Goal: Complete application form

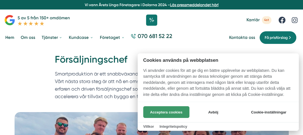
click at [163, 111] on button "Acceptera cookies" at bounding box center [166, 112] width 46 height 12
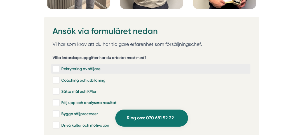
scroll to position [1484, 0]
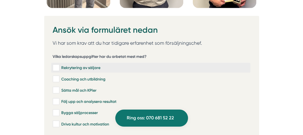
click at [57, 65] on input "Rekrytering av säljare" at bounding box center [56, 68] width 6 height 6
checkbox input "true"
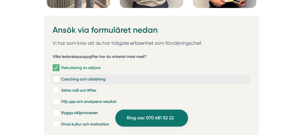
click at [54, 76] on input "Coaching och utbildning" at bounding box center [56, 79] width 6 height 6
checkbox input "true"
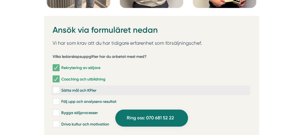
click at [54, 88] on input "Sätta mål och KPIer" at bounding box center [56, 91] width 6 height 6
checkbox input "true"
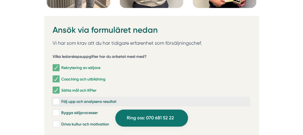
click at [56, 99] on input "Följ upp och analysera resultat" at bounding box center [56, 102] width 6 height 6
checkbox input "true"
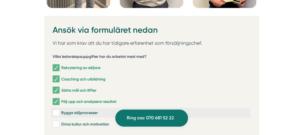
click at [55, 110] on input "Bygga säljprocesser" at bounding box center [56, 113] width 6 height 6
checkbox input "true"
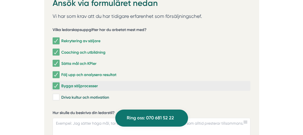
scroll to position [1512, 0]
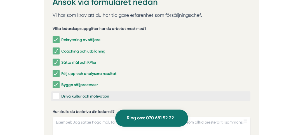
click at [56, 94] on input "Driva kultur och motivation" at bounding box center [56, 97] width 6 height 6
checkbox input "true"
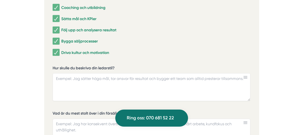
scroll to position [1568, 0]
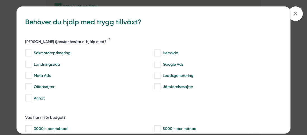
click at [296, 11] on icon at bounding box center [296, 14] width 6 height 6
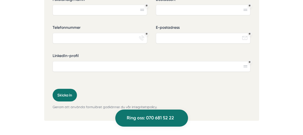
scroll to position [1764, 0]
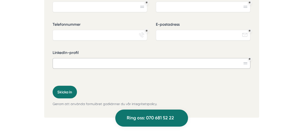
click at [71, 58] on input "LinkedIn-profil" at bounding box center [152, 63] width 198 height 11
paste input "https://www.linkedin.com/in/psydang/"
type input "https://www.linkedin.com/in/psydang/"
click at [77, 30] on input "Telefonnummer" at bounding box center [100, 35] width 95 height 11
type input "0733443555"
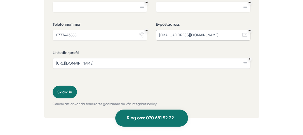
type input "sydangper@gmail.com"
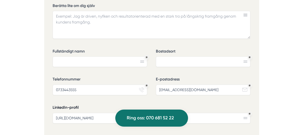
scroll to position [1708, 0]
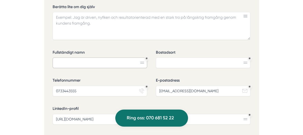
click at [121, 58] on input "Fullständigt namn" at bounding box center [100, 63] width 95 height 11
type input "Per Sydäng"
type input "Stockholm"
click at [124, 78] on label "Telefonnummer" at bounding box center [100, 81] width 95 height 7
click at [124, 86] on input "0733443555" at bounding box center [100, 91] width 95 height 11
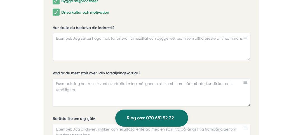
scroll to position [1568, 0]
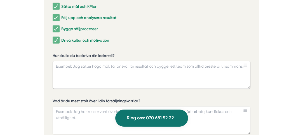
click at [113, 61] on textarea "Hur skulle du beskriva din ledarstil?" at bounding box center [152, 75] width 198 height 28
paste textarea "https://www.linkedin.com/in/psydang/"
type textarea "https://www.linkedin.com/in/psydang/"
click at [113, 61] on textarea "Hur skulle du beskriva din ledarstil?" at bounding box center [152, 75] width 198 height 28
paste textarea "Målmedveten och engagerad ledare med lång erfarenhet av att bygga högpresterand…"
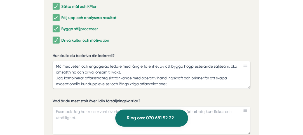
click at [56, 61] on textarea "Målmedveten och engagerad ledare med lång erfarenhet av att bygga högpresterand…" at bounding box center [152, 75] width 198 height 28
click at [180, 61] on textarea "Jag är en målmedveten och engagerad ledare med lång erfarenhet av att bygga hög…" at bounding box center [152, 75] width 198 height 28
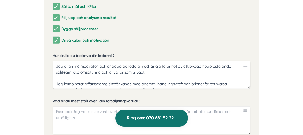
scroll to position [6, 0]
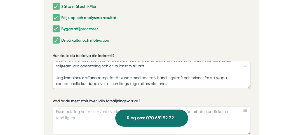
drag, startPoint x: 66, startPoint y: 64, endPoint x: 57, endPoint y: 62, distance: 9.2
click at [57, 62] on textarea "Jag är en målmedveten och engagerad ledare med lång erfarenhet av att bygga hög…" at bounding box center [152, 75] width 198 height 28
click at [85, 66] on textarea "Jag är en målmedveten och engagerad ledare med lång erfarenhet av att bygga hög…" at bounding box center [152, 75] width 198 height 28
click at [60, 64] on textarea "Jag är en målmedveten och engagerad ledare med lång erfarenhet av att bygga hög…" at bounding box center [152, 75] width 198 height 28
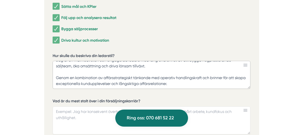
drag, startPoint x: 179, startPoint y: 70, endPoint x: 55, endPoint y: 64, distance: 124.5
click at [55, 64] on textarea "Jag är en målmedveten och engagerad ledare med lång erfarenhet av att bygga hög…" at bounding box center [152, 75] width 198 height 28
paste textarea "Jag kombinerar"
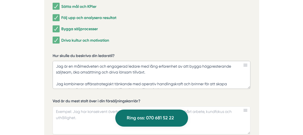
drag, startPoint x: 67, startPoint y: 71, endPoint x: 57, endPoint y: 71, distance: 9.8
click at [57, 71] on textarea "Jag är en målmedveten och engagerad ledare med lång erfarenhet av att bygga hög…" at bounding box center [152, 75] width 198 height 28
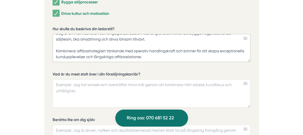
scroll to position [1596, 0]
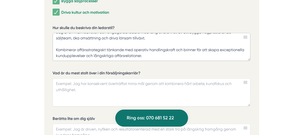
type textarea "Jag är en målmedveten och engagerad ledare med lång erfarenhet av att bygga hög…"
click at [112, 79] on textarea "Vad är du mest stolt över i din försäljningskarriär?" at bounding box center [152, 93] width 198 height 28
paste textarea "- EET Sverige AB - Ökade årsomsättningen från 577 MSEK till 824 MSEK, med både …"
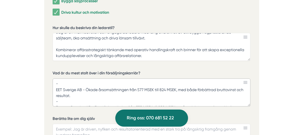
scroll to position [27, 0]
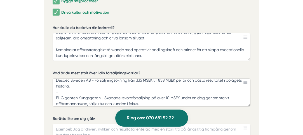
click at [108, 79] on textarea "- EET Sverige AB - Ökade årsomsättningen från 577 MSEK till 824 MSEK, med både …" at bounding box center [152, 93] width 198 height 28
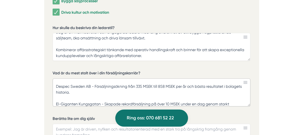
scroll to position [21, 0]
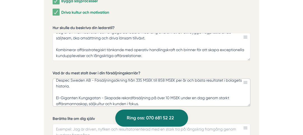
type textarea "EET Sverige AB - Ökade årsomsättningen från 577 MSEK till 824 MSEK, med både fö…"
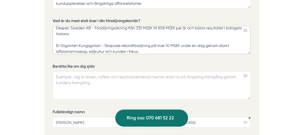
scroll to position [1652, 0]
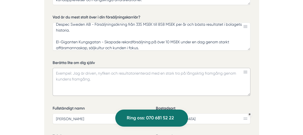
click at [142, 68] on textarea "Berätta lite om dig själv" at bounding box center [152, 82] width 198 height 28
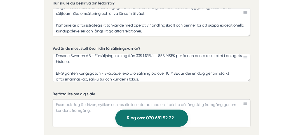
scroll to position [1624, 0]
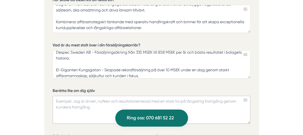
click at [136, 96] on textarea "Berätta lite om dig själv" at bounding box center [152, 110] width 198 height 28
click at [135, 96] on textarea "Berätta lite om dig själv" at bounding box center [152, 110] width 198 height 28
click at [96, 96] on textarea "Berätta lite om dig själv" at bounding box center [152, 110] width 198 height 28
paste textarea "Jag är både tävlingsinriktad och lösningsorienterad, alltid med kundupplevelsen…"
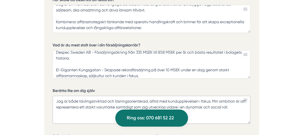
click at [240, 96] on textarea "Jag är både tävlingsinriktad och lösningsorienterad, alltid med kundupplevelsen…" at bounding box center [152, 110] width 198 height 28
click at [73, 96] on textarea "Jag är både tävlingsinriktad och lösningsorienterad, alltid med kundupplevelsen…" at bounding box center [152, 110] width 198 height 28
click at [146, 96] on textarea "Jag är både tävlingsinriktad och lösningsorienterad, alltid med kundupplevelsen…" at bounding box center [152, 110] width 198 height 28
drag, startPoint x: 229, startPoint y: 88, endPoint x: 241, endPoint y: 93, distance: 13.5
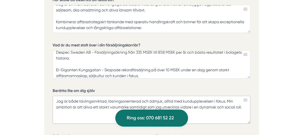
click at [241, 96] on textarea "Jag är både tävlingsinriktad, lösningsorienterad och ödmjuk, alltid med kundupp…" at bounding box center [152, 110] width 198 height 28
click at [244, 96] on textarea "Jag är både tävlingsinriktad, lösningsorienterad och ödmjuk, alltid med kundupp…" at bounding box center [152, 110] width 198 height 28
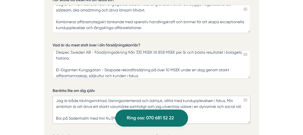
click at [90, 97] on textarea "Jag är både tävlingsinriktad, lösningsorienterad och ödmjuk, alltid med kundupp…" at bounding box center [152, 110] width 198 height 28
drag, startPoint x: 90, startPoint y: 97, endPoint x: 229, endPoint y: 86, distance: 139.8
click at [229, 96] on textarea "Jag är både tävlingsinriktad, lösningsorienterad och ödmjuk, alltid med kundupp…" at bounding box center [152, 110] width 198 height 28
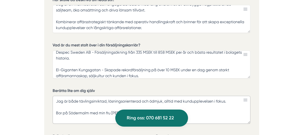
click at [163, 99] on textarea "Jag är både tävlingsinriktad, lösningsorienterad och ödmjuk, alltid med kundupp…" at bounding box center [152, 110] width 198 height 28
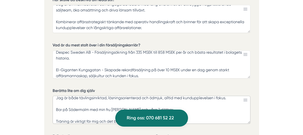
click at [144, 102] on textarea "Jag är både tävlingsinriktad, lösningsorienterad och ödmjuk, alltid med kundupp…" at bounding box center [152, 110] width 198 height 28
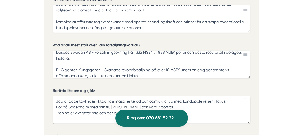
scroll to position [0, 0]
click at [186, 96] on textarea "Jag är både tävlingsinriktad, lösningsorienterad och ödmjuk, alltid med kundupp…" at bounding box center [152, 110] width 198 height 28
click at [104, 101] on textarea "Jag är både tävlingsinriktad, lösningsorienterad och ödmjuk, alltid med kundupp…" at bounding box center [152, 110] width 198 height 28
click at [164, 97] on textarea "Jag är både tävlingsinriktad, lösningsorienterad och ödmjuk, alltid med kundupp…" at bounding box center [152, 110] width 198 height 28
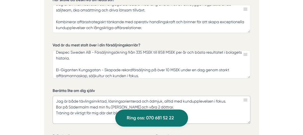
click at [164, 101] on textarea "Jag är både tävlingsinriktad, lösningsorienterad och ödmjuk, alltid med kundupp…" at bounding box center [152, 110] width 198 height 28
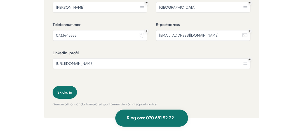
scroll to position [1764, 0]
type textarea "Jag är både tävlingsinriktad, lösningsorienterad och ödmjuk, alltid med kundupp…"
click at [70, 86] on button "Skicka in" at bounding box center [65, 92] width 24 height 13
